Goal: Find specific page/section: Find specific page/section

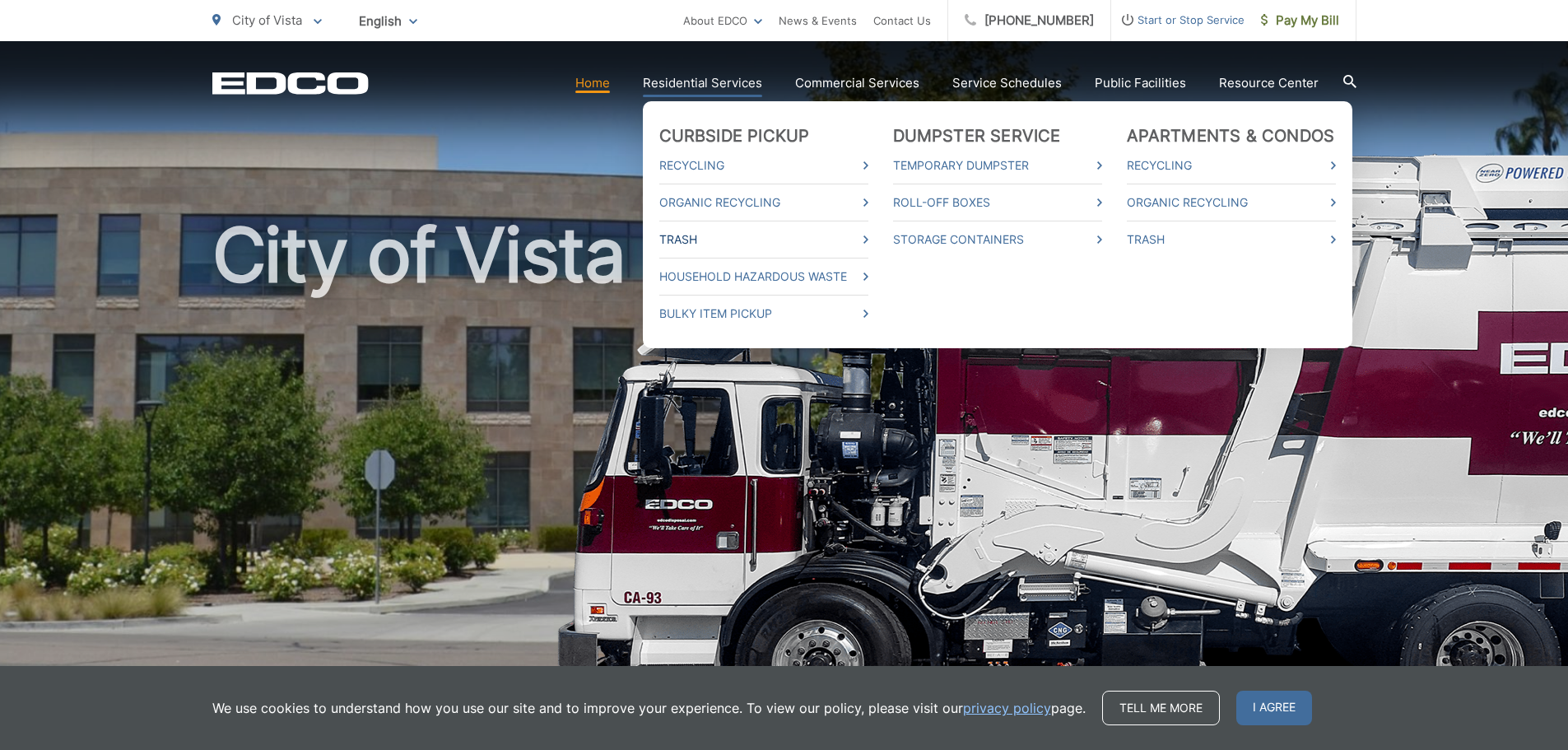
click at [841, 242] on link "Trash" at bounding box center [764, 239] width 209 height 20
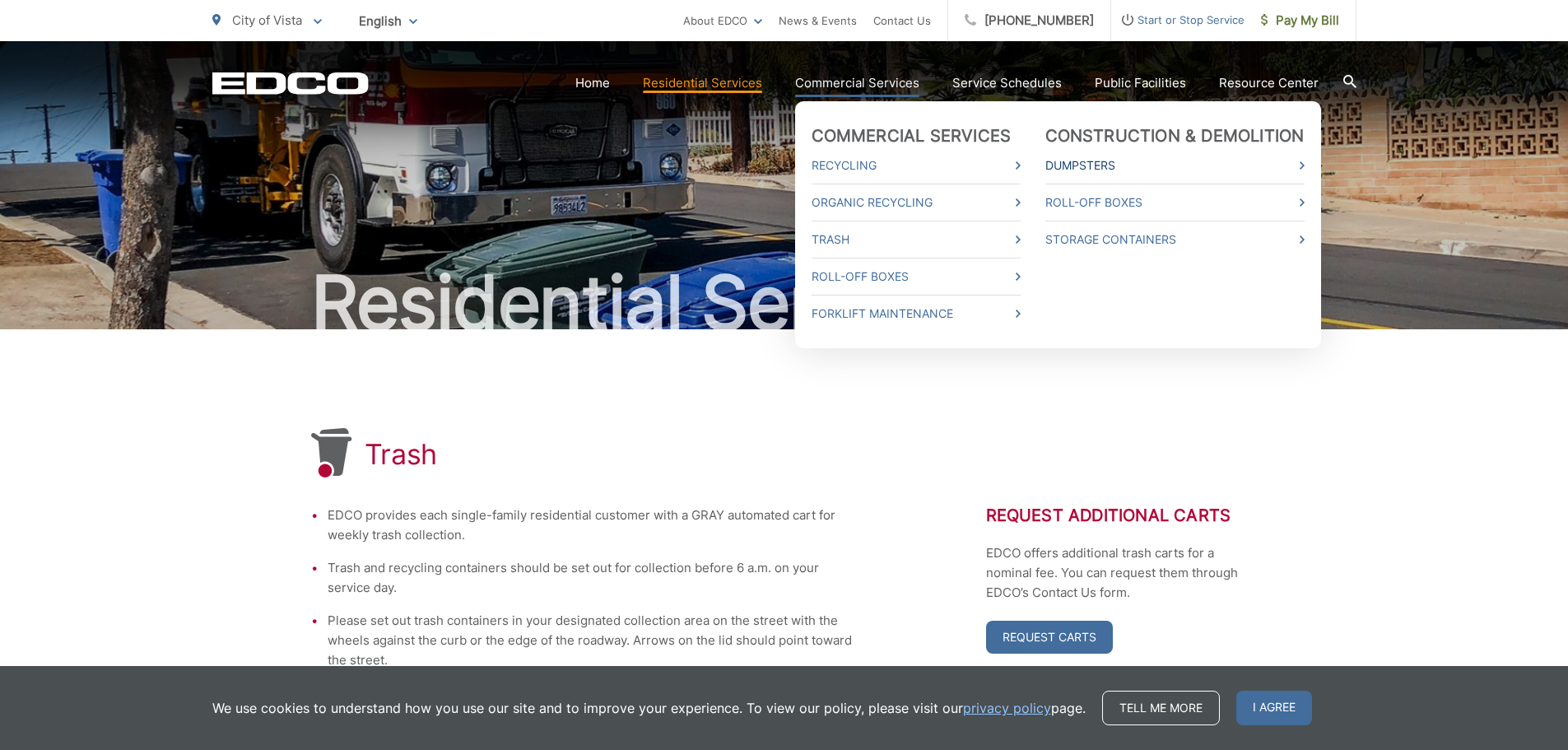
click at [1140, 165] on link "Dumpsters" at bounding box center [1174, 165] width 259 height 20
